Goal: Find specific page/section: Find specific page/section

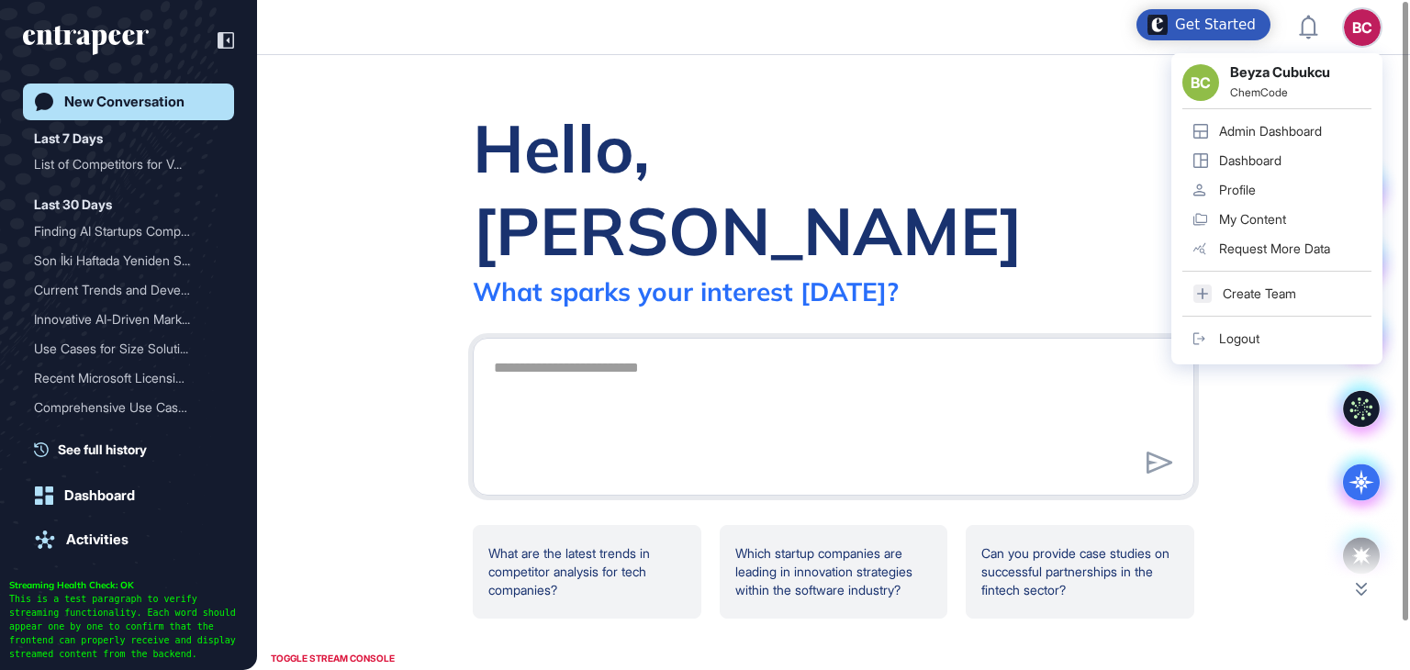
click at [1271, 132] on div "Admin Dashboard" at bounding box center [1270, 131] width 103 height 15
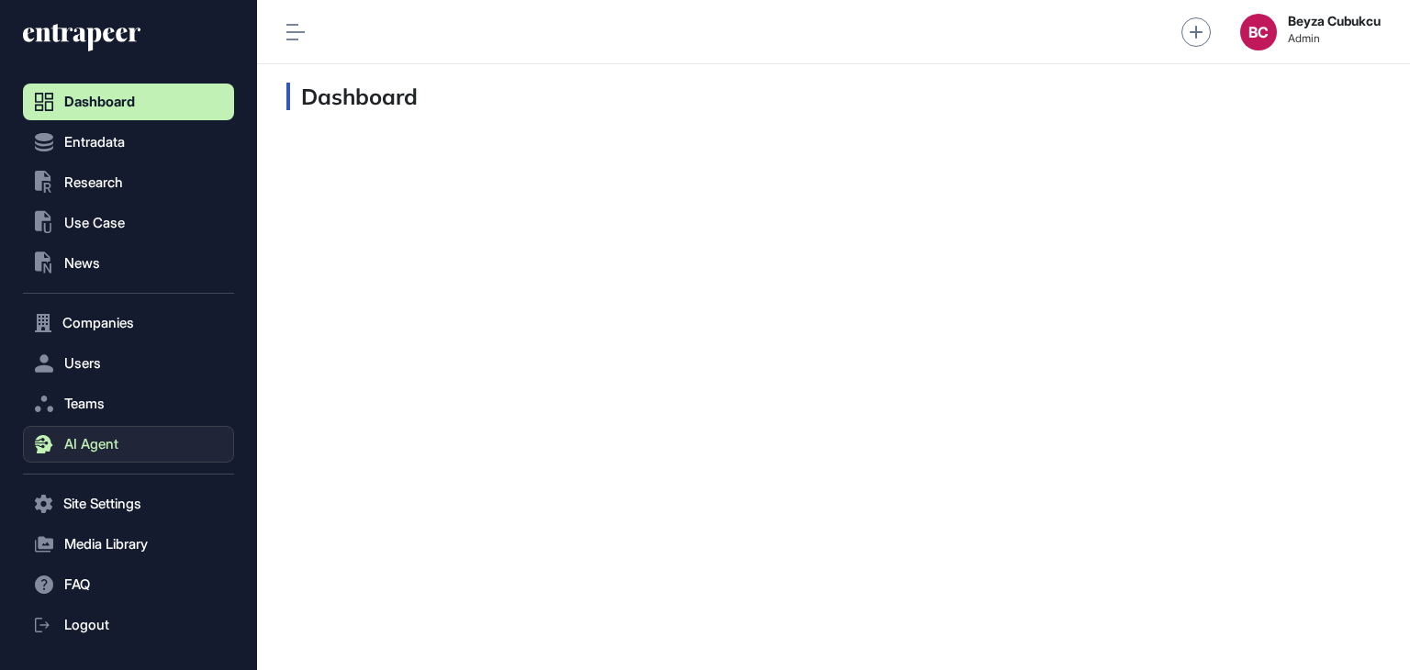
click at [84, 442] on span "AI Agent" at bounding box center [91, 444] width 54 height 15
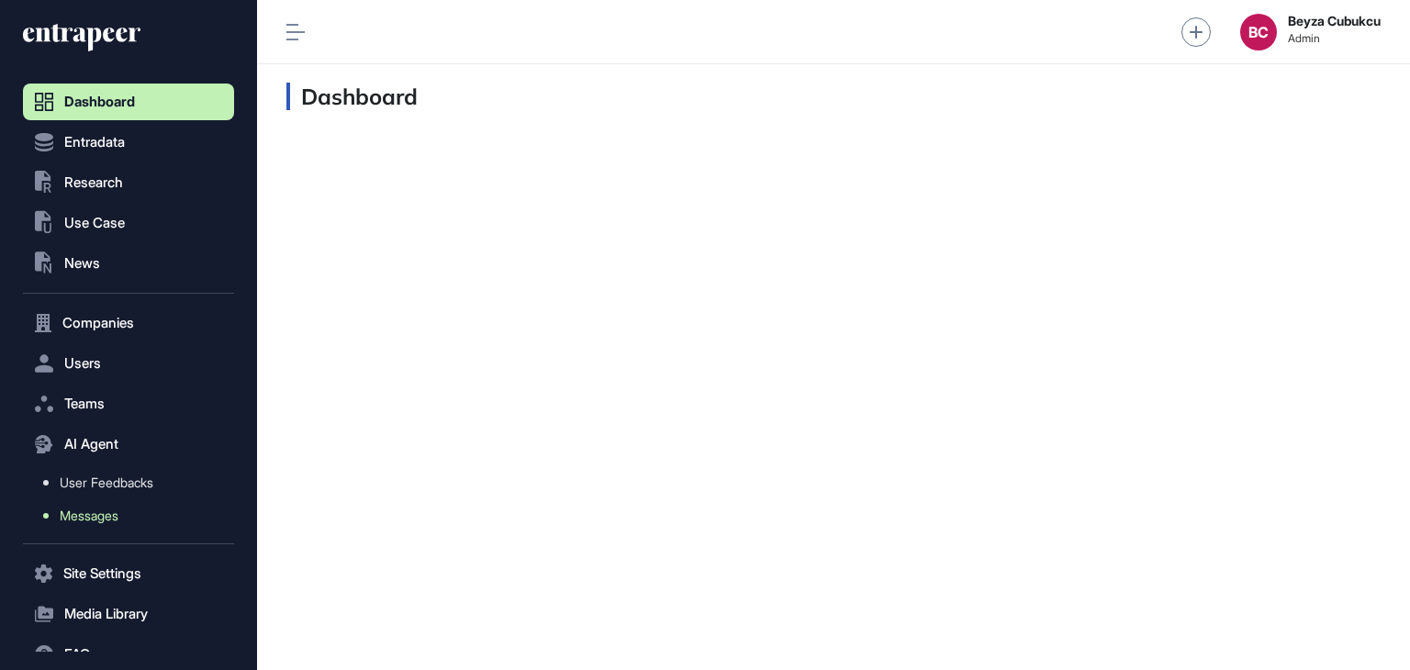
click at [109, 521] on span "Messages" at bounding box center [89, 516] width 59 height 15
